Goal: Task Accomplishment & Management: Manage account settings

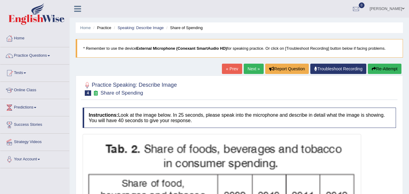
click at [45, 55] on link "Practice Questions" at bounding box center [34, 54] width 69 height 15
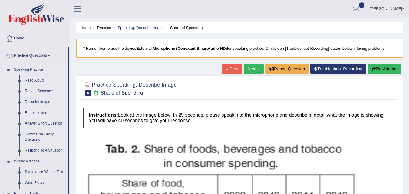
click at [47, 112] on link "Re-tell Lecture" at bounding box center [45, 112] width 46 height 11
click at [45, 113] on link "Re-tell Lecture" at bounding box center [45, 112] width 46 height 11
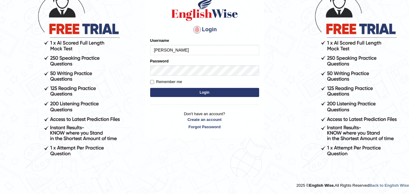
type input "Fely_1975"
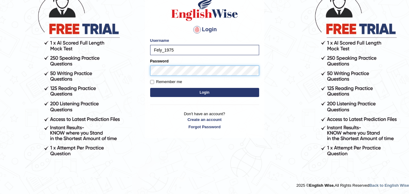
click at [150, 88] on button "Login" at bounding box center [204, 92] width 109 height 9
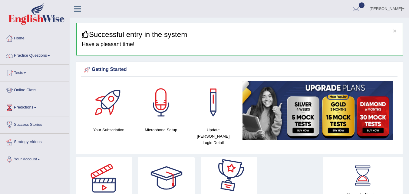
click at [226, 157] on div at bounding box center [229, 178] width 42 height 42
